Goal: Task Accomplishment & Management: Manage account settings

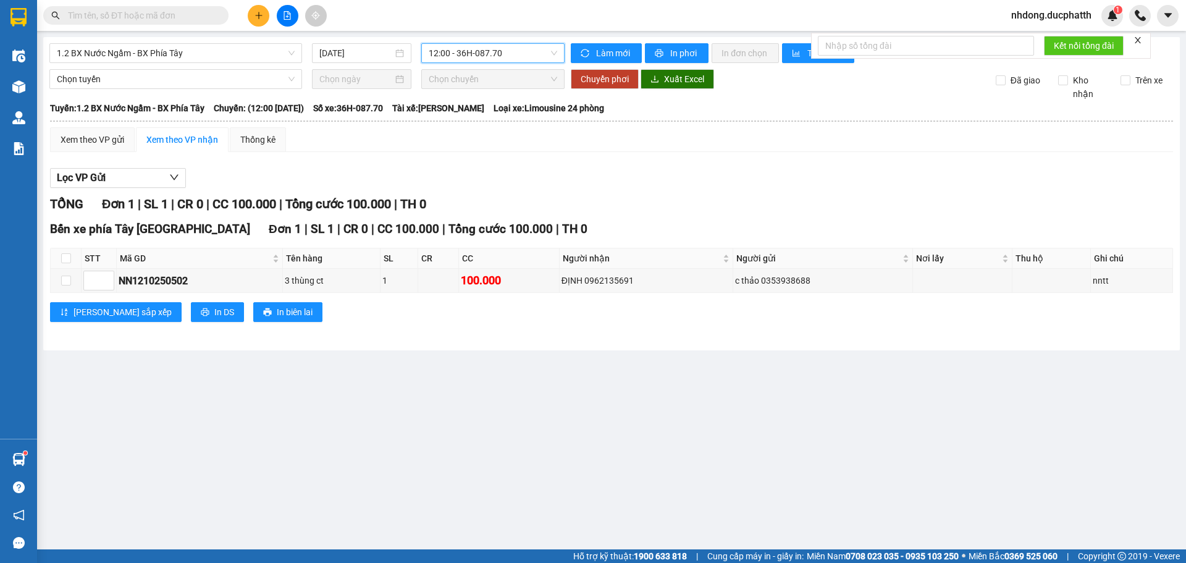
click at [1052, 17] on span "nhdong.ducphatth" at bounding box center [1051, 14] width 100 height 15
click at [1033, 33] on span "Đăng xuất" at bounding box center [1056, 38] width 76 height 14
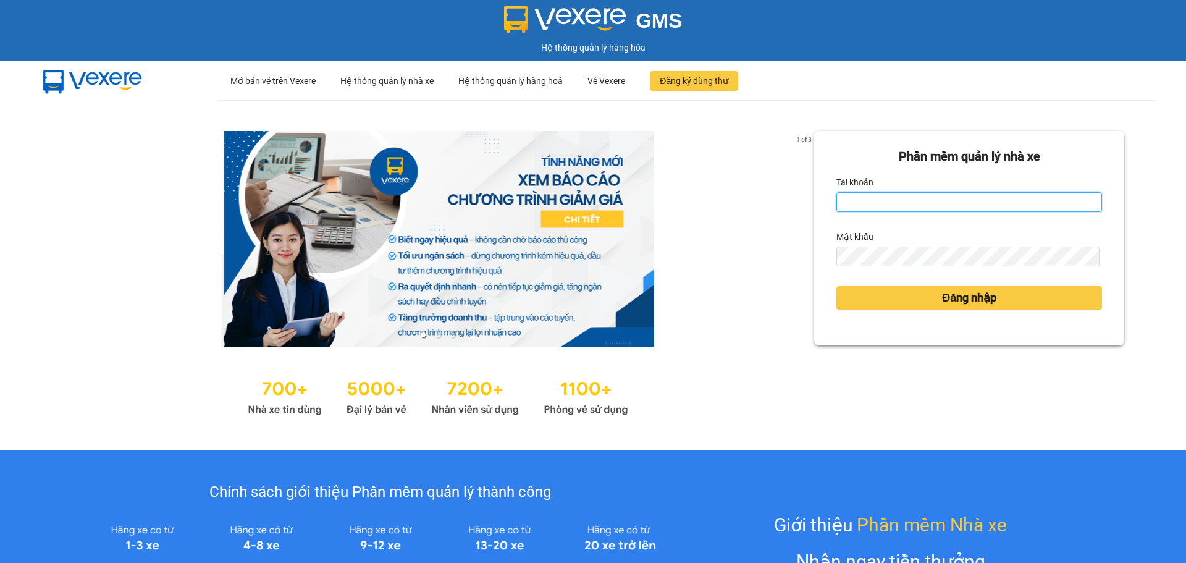
drag, startPoint x: 861, startPoint y: 195, endPoint x: 886, endPoint y: 217, distance: 34.1
click at [861, 195] on input "Tài khoản" at bounding box center [969, 202] width 266 height 20
type input "tientung.ducphatth"
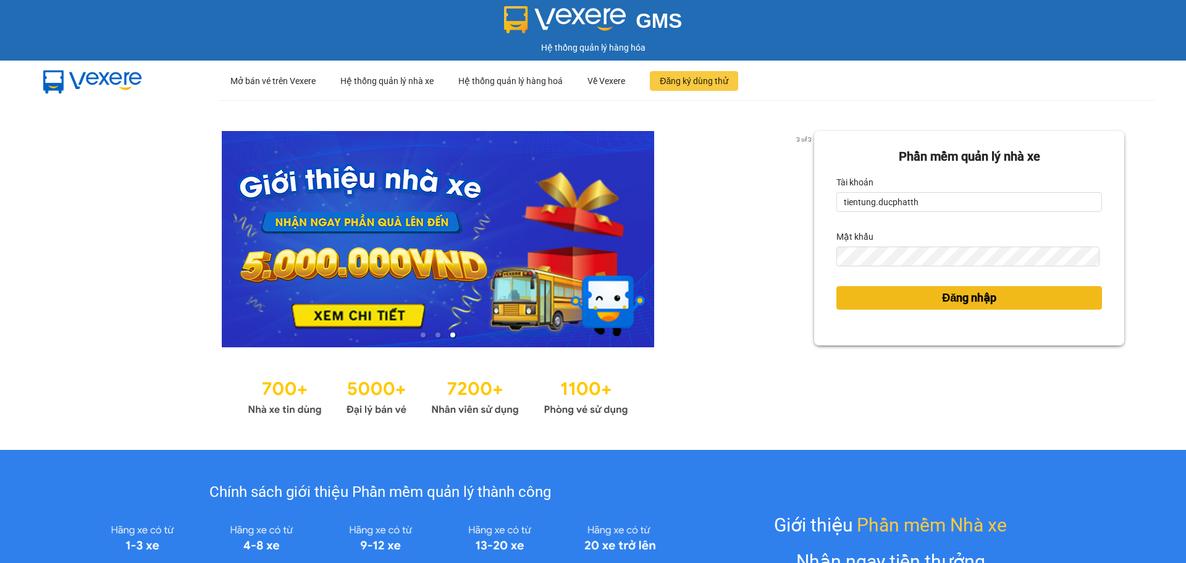
click at [864, 299] on button "Đăng nhập" at bounding box center [969, 297] width 266 height 23
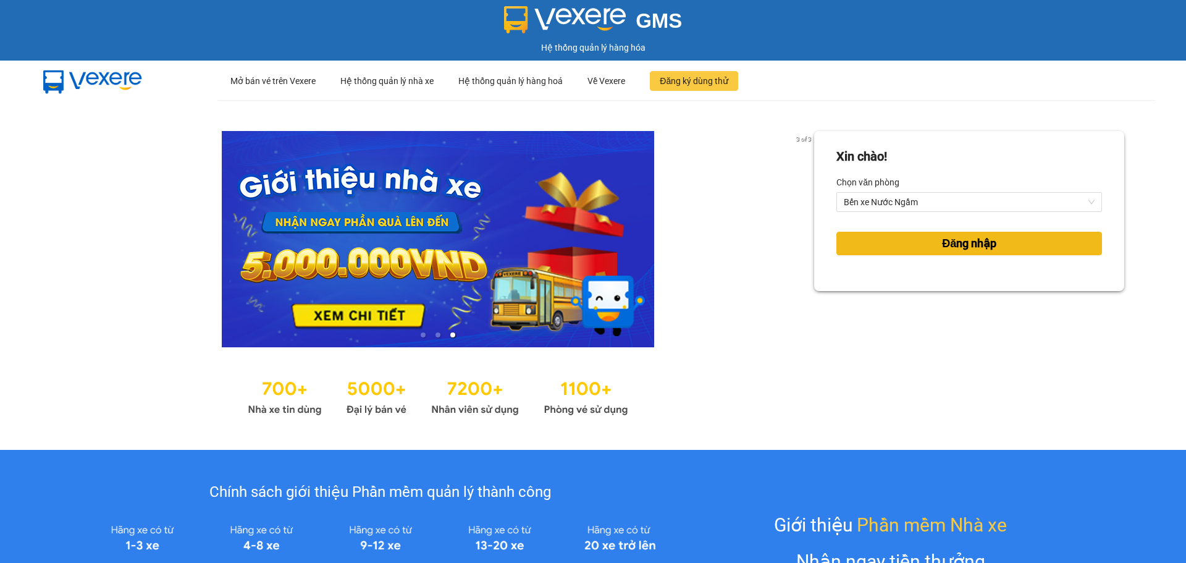
click at [914, 240] on button "Đăng nhập" at bounding box center [969, 243] width 266 height 23
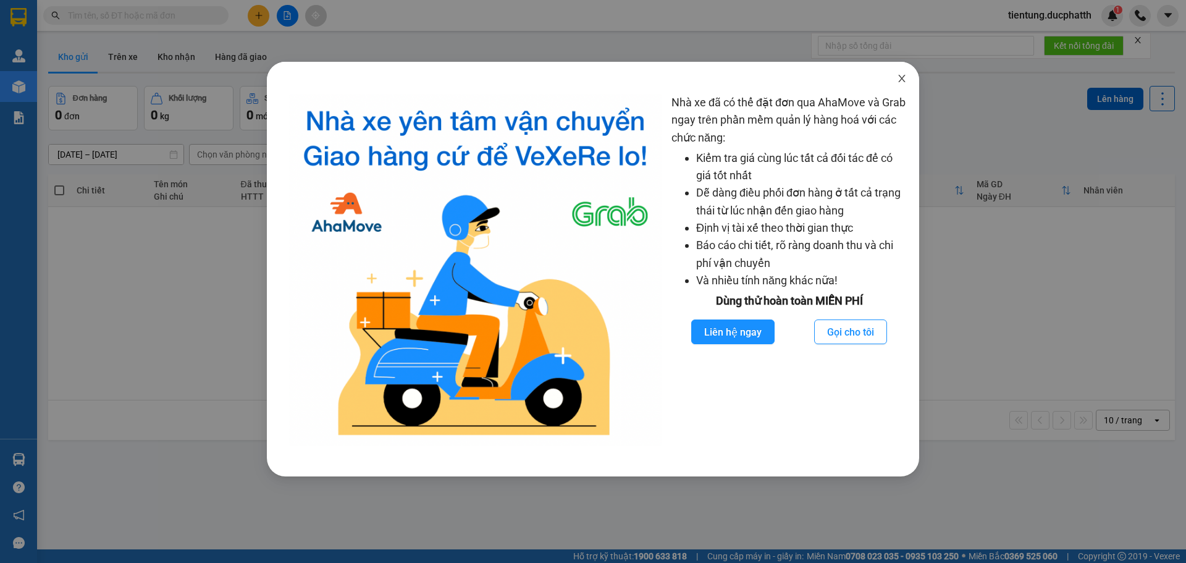
click at [898, 81] on icon "close" at bounding box center [902, 78] width 10 height 10
